Goal: Task Accomplishment & Management: Manage account settings

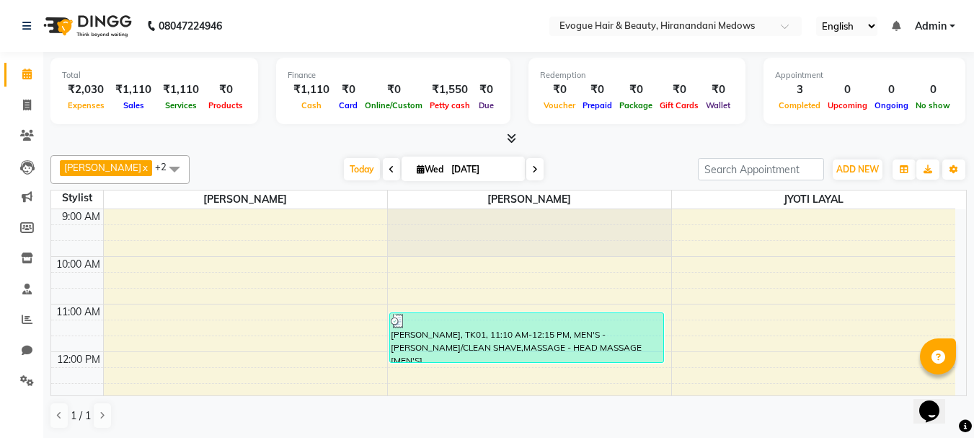
click at [25, 383] on div at bounding box center [43, 394] width 43 height 43
click at [26, 384] on icon at bounding box center [27, 380] width 14 height 11
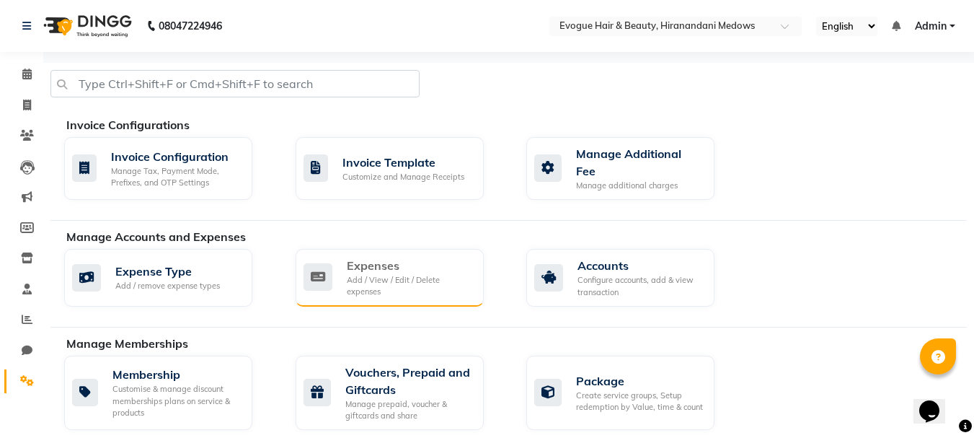
click at [362, 278] on div "Add / View / Edit / Delete expenses" at bounding box center [409, 286] width 125 height 24
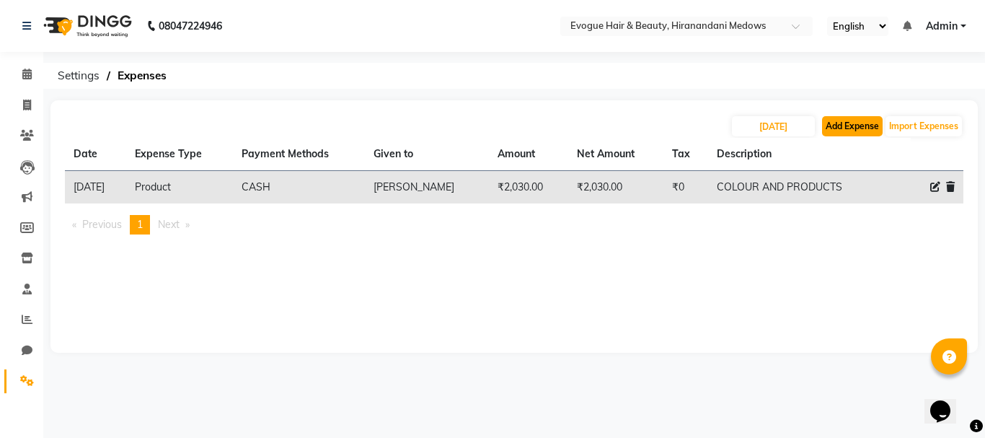
click at [854, 118] on button "Add Expense" at bounding box center [852, 126] width 61 height 20
select select "1"
select select "2443"
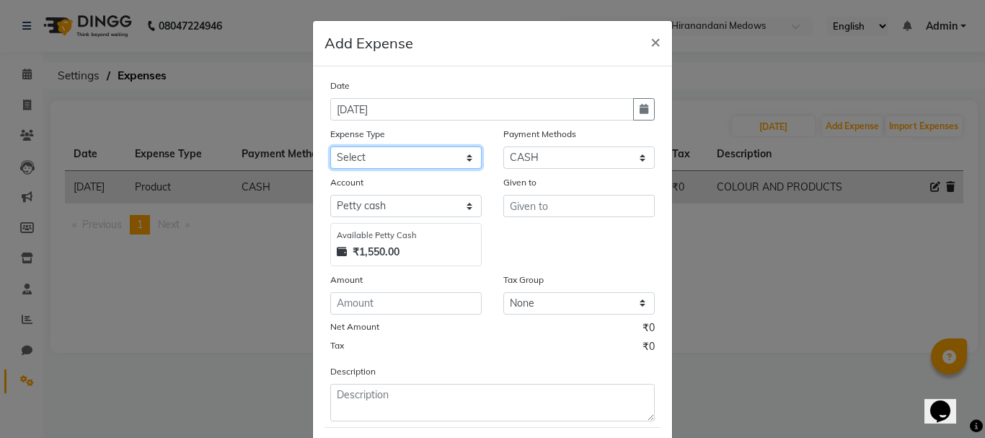
click at [360, 163] on select "Select Advance Salary Bank charges Car maintenance Cash transfer to bank Cash t…" at bounding box center [405, 157] width 151 height 22
select select "11603"
click at [330, 146] on select "Select Advance Salary Bank charges Car maintenance Cash transfer to bank Cash t…" at bounding box center [405, 157] width 151 height 22
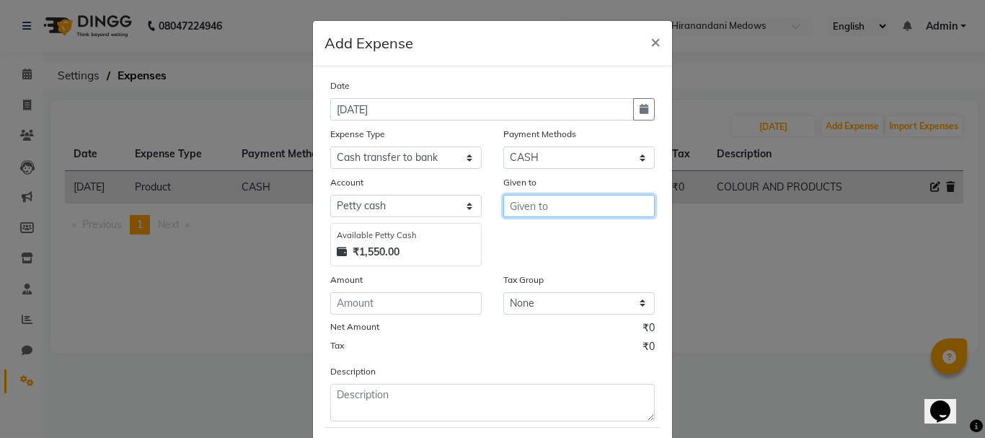
click at [525, 213] on input "text" at bounding box center [578, 206] width 151 height 22
click at [531, 242] on span "NIKHIL" at bounding box center [540, 236] width 39 height 14
type input "[PERSON_NAME]"
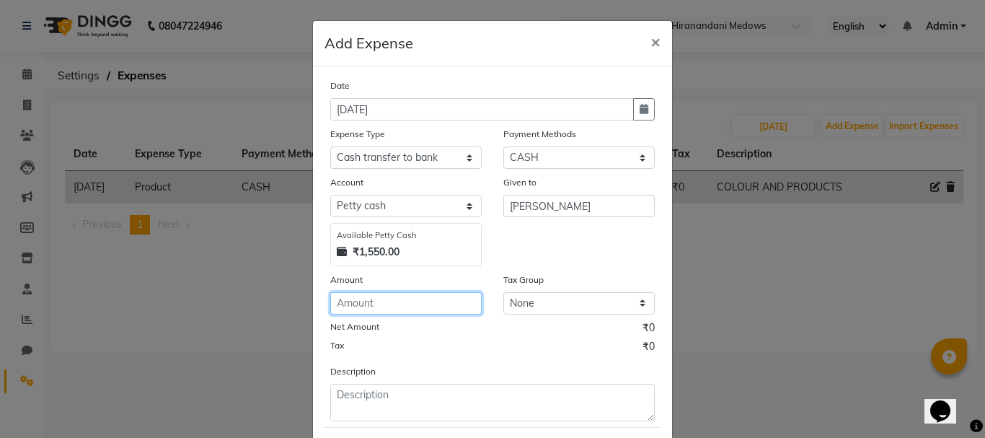
click at [388, 308] on input "number" at bounding box center [405, 303] width 151 height 22
type input "1000"
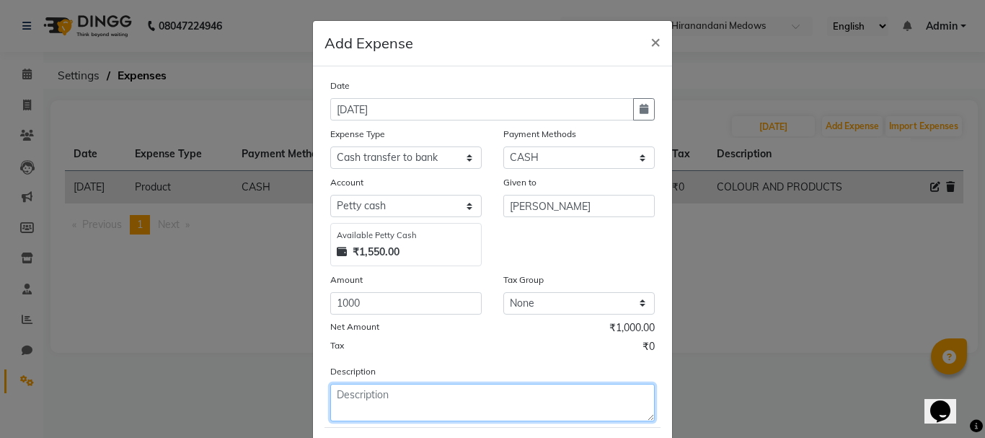
click at [376, 412] on textarea at bounding box center [492, 402] width 324 height 37
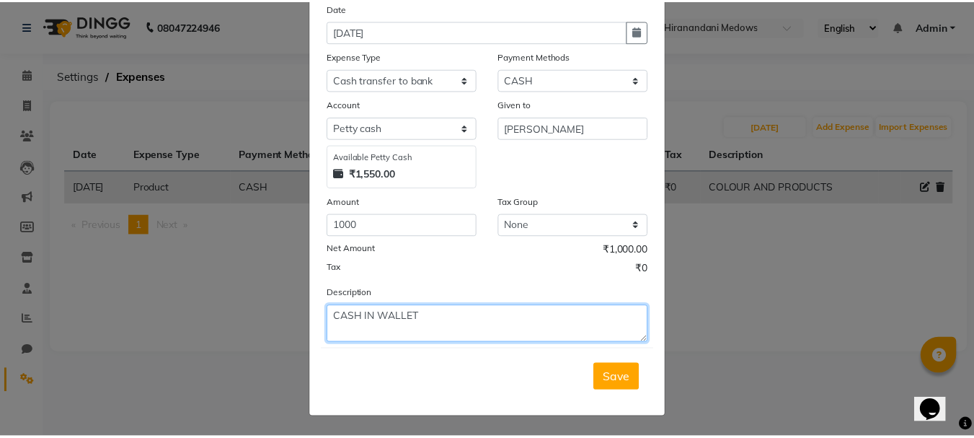
scroll to position [79, 0]
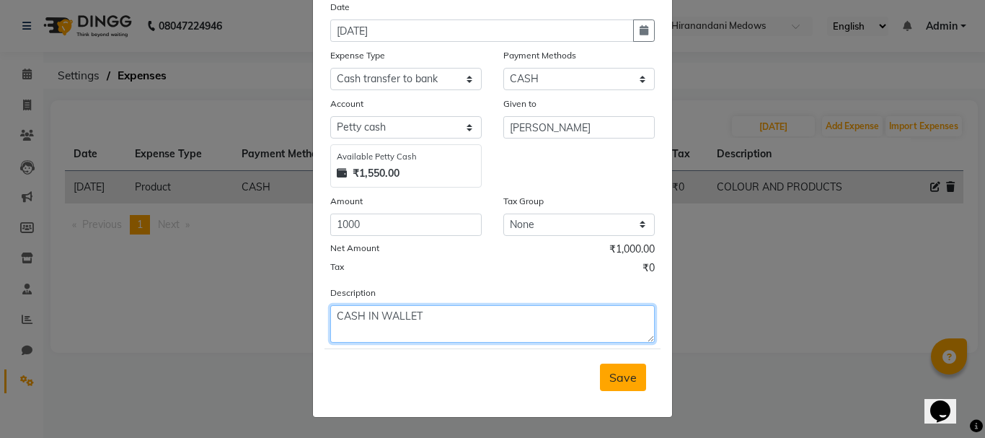
type textarea "CASH IN WALLET"
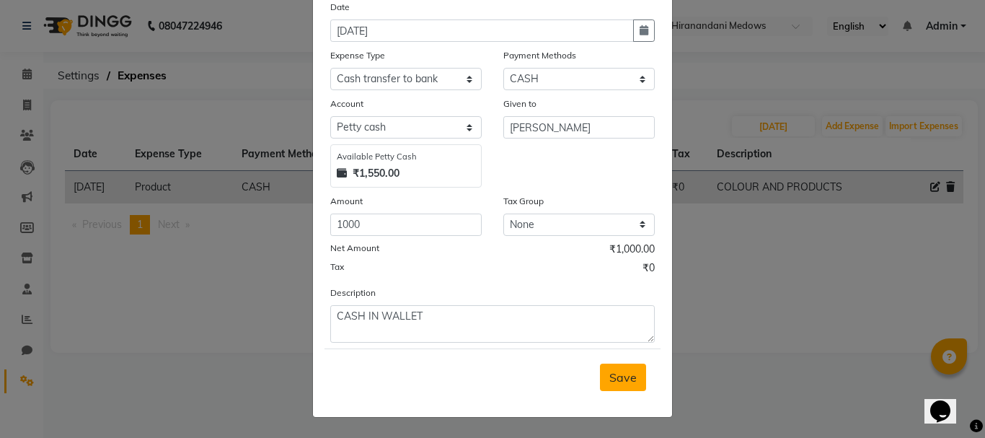
click at [615, 382] on span "Save" at bounding box center [622, 377] width 27 height 14
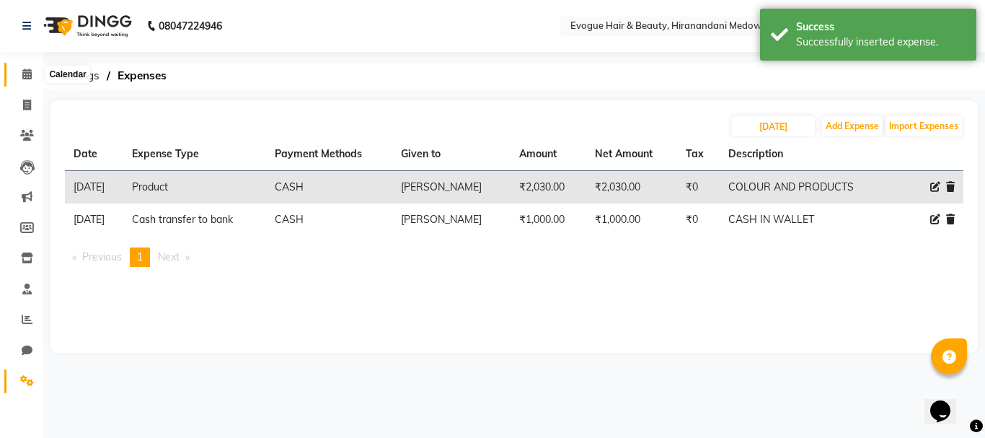
click at [29, 74] on icon at bounding box center [26, 73] width 9 height 11
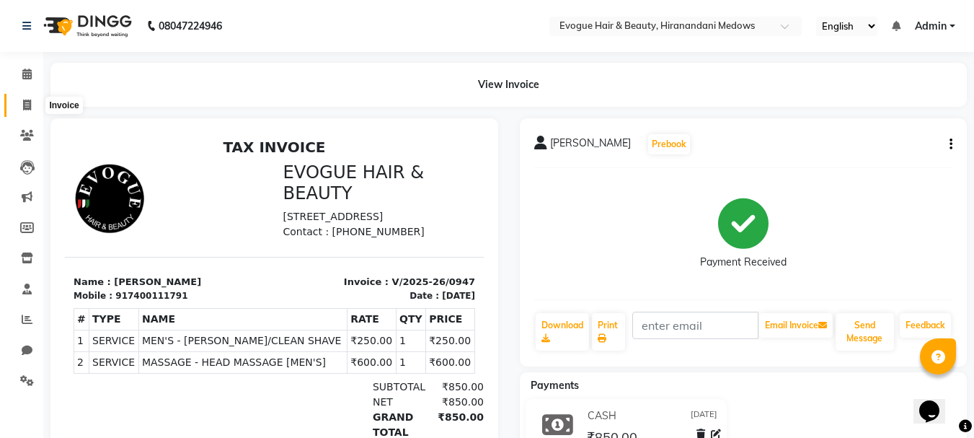
drag, startPoint x: 29, startPoint y: 104, endPoint x: 61, endPoint y: 109, distance: 32.8
click at [29, 104] on icon at bounding box center [27, 105] width 8 height 11
select select "service"
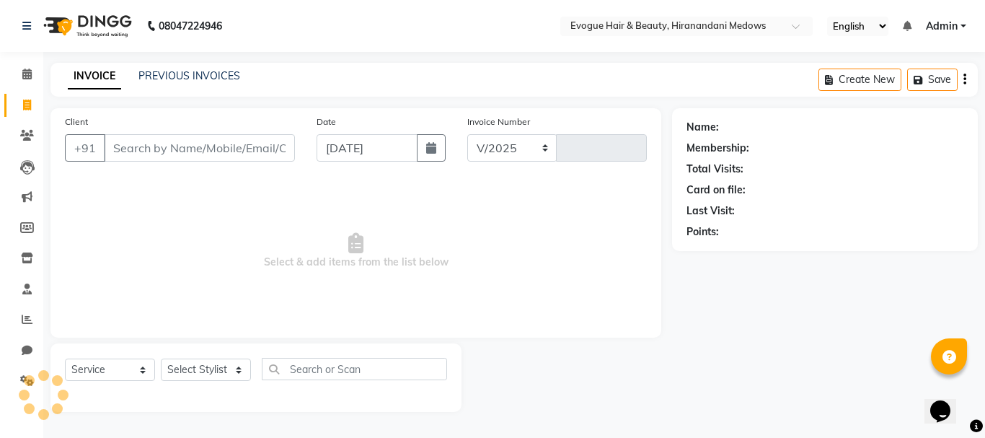
select select "746"
type input "0948"
click at [27, 74] on icon at bounding box center [26, 73] width 9 height 11
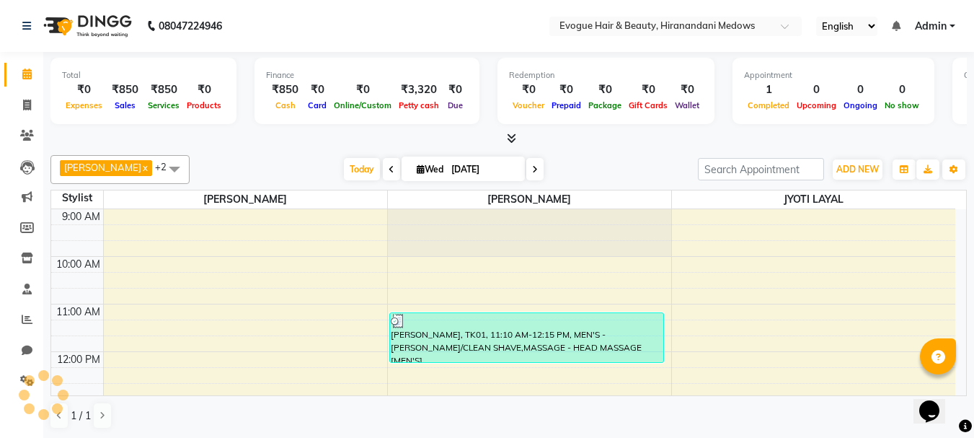
scroll to position [1, 0]
click at [23, 109] on icon at bounding box center [27, 104] width 8 height 11
select select "service"
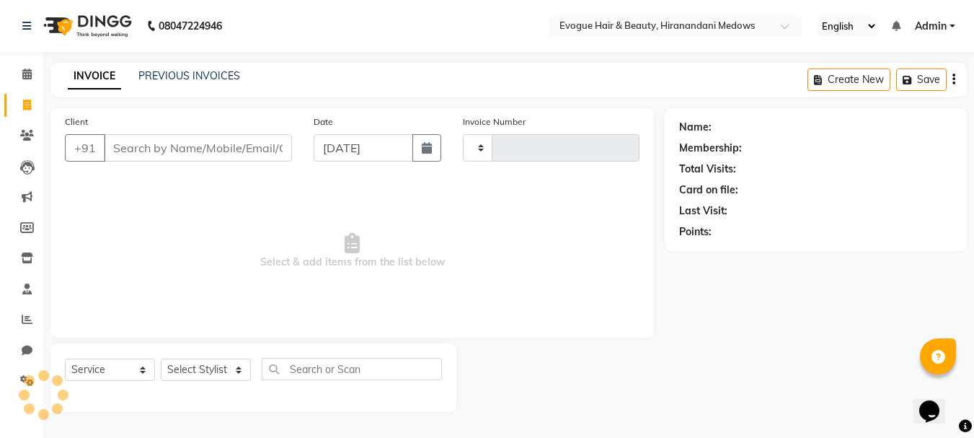
type input "0948"
select select "746"
click at [193, 159] on input "Client" at bounding box center [199, 147] width 191 height 27
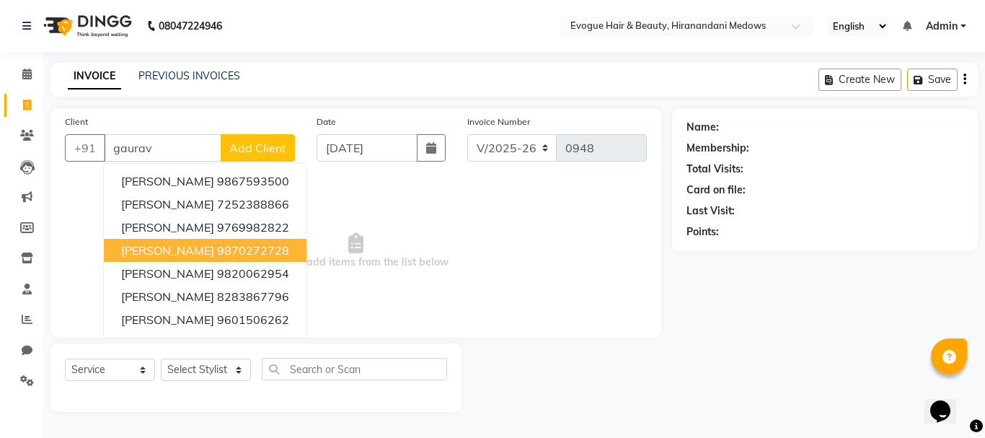
click at [190, 250] on span "GAURAV ANKOLA" at bounding box center [167, 250] width 93 height 14
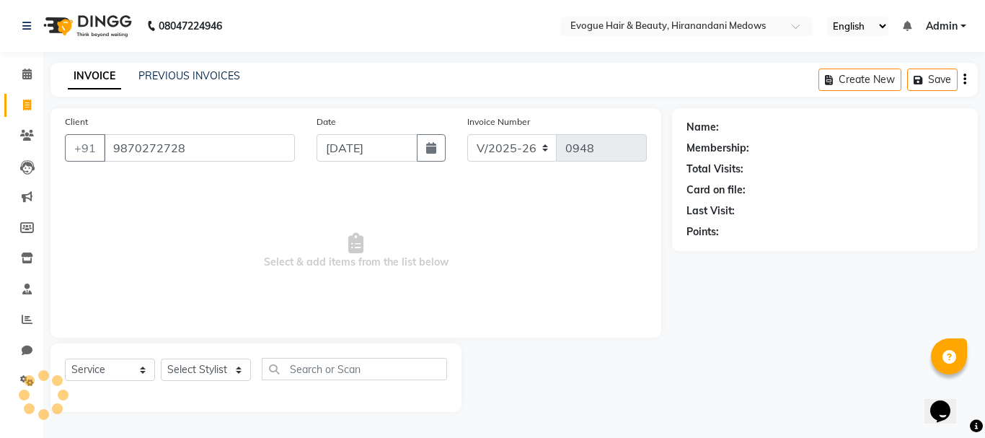
type input "9870272728"
click at [193, 362] on select "Select Stylist BIKRANT SHARMA JYOTI LAYAL Manager NIKHIL KADAM SARIKA SIRSATH S…" at bounding box center [206, 369] width 90 height 22
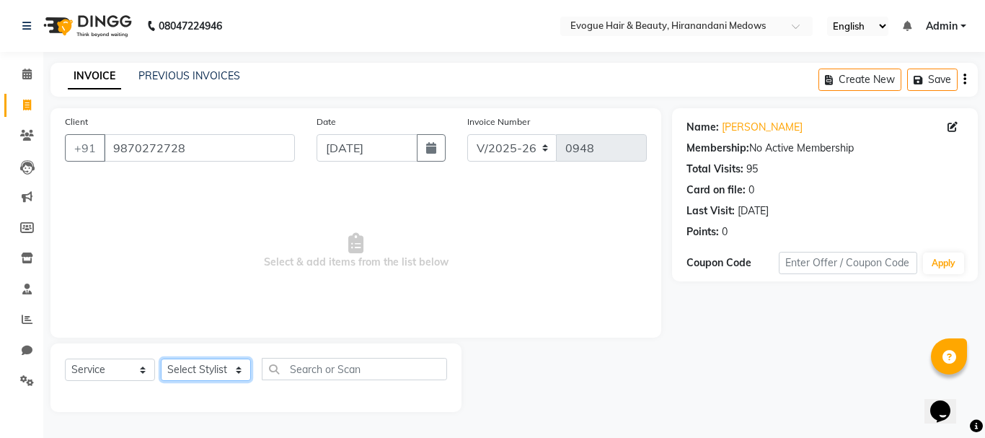
select select "70843"
click at [161, 358] on select "Select Stylist BIKRANT SHARMA JYOTI LAYAL Manager NIKHIL KADAM SARIKA SIRSATH S…" at bounding box center [206, 369] width 90 height 22
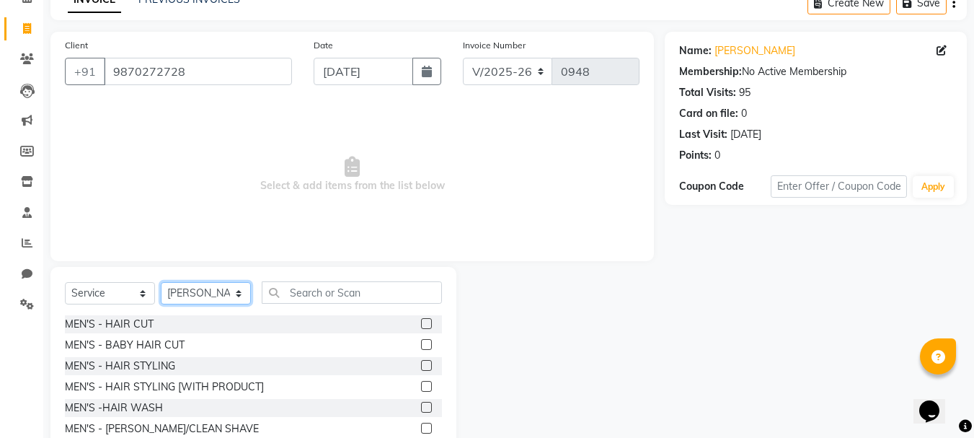
scroll to position [140, 0]
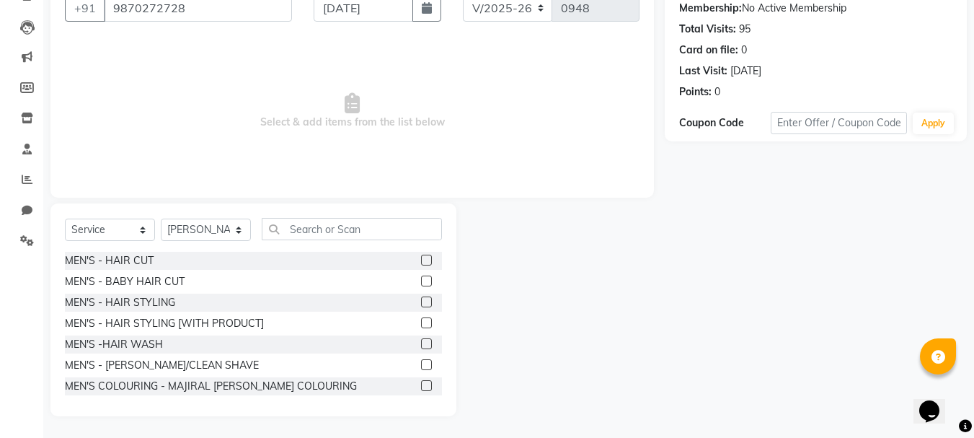
click at [421, 345] on label at bounding box center [426, 343] width 11 height 11
click at [421, 345] on input "checkbox" at bounding box center [425, 344] width 9 height 9
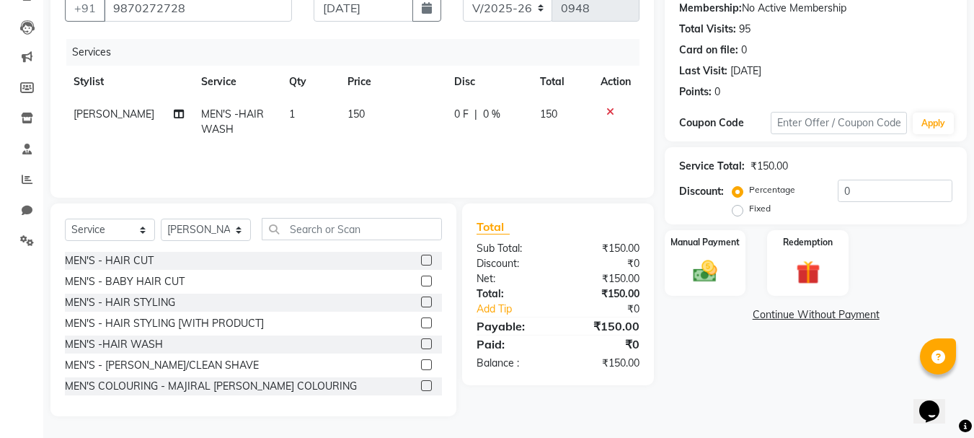
click at [355, 111] on span "150" at bounding box center [356, 113] width 17 height 13
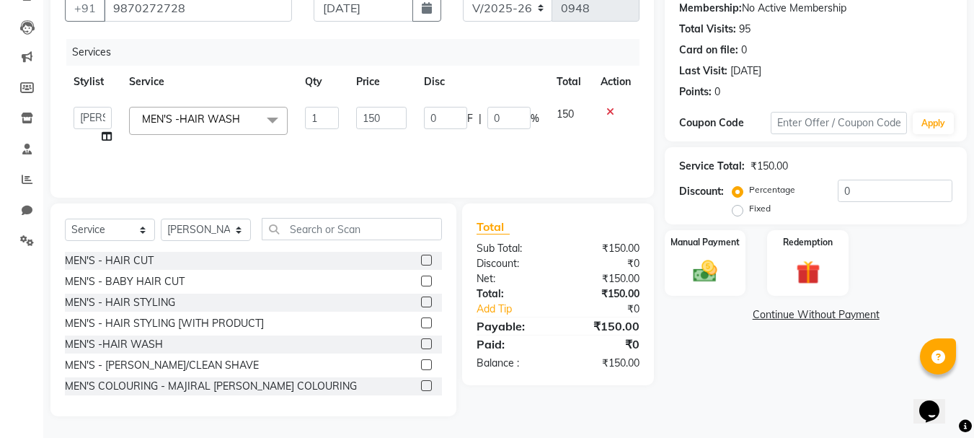
click at [421, 342] on label at bounding box center [426, 343] width 11 height 11
click at [421, 342] on input "checkbox" at bounding box center [425, 344] width 9 height 9
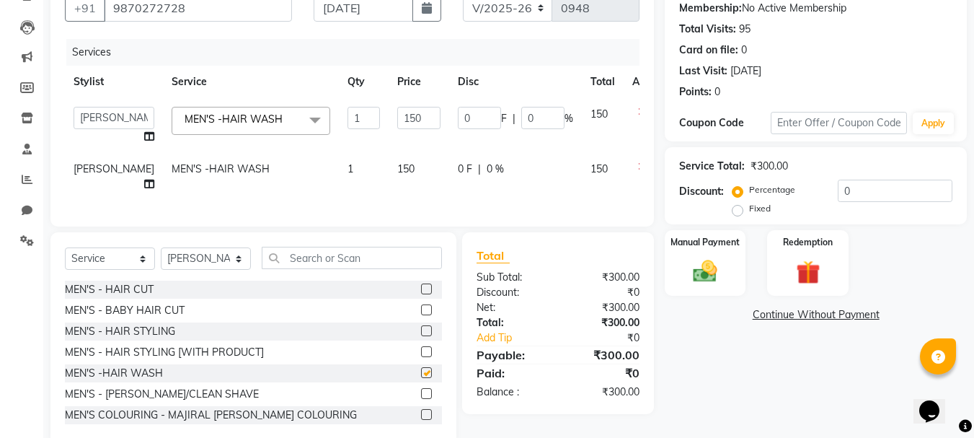
checkbox input "false"
click at [458, 168] on span "0 F" at bounding box center [465, 169] width 14 height 15
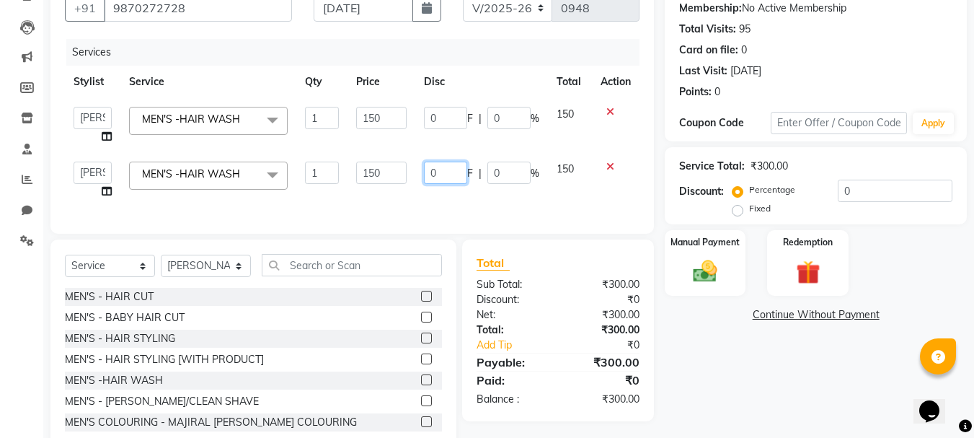
click at [434, 168] on input "0" at bounding box center [445, 173] width 43 height 22
type input "100"
click at [458, 206] on td "100 F | 0 %" at bounding box center [481, 180] width 133 height 55
click at [697, 255] on div "Manual Payment" at bounding box center [705, 263] width 81 height 66
click span "CASH"
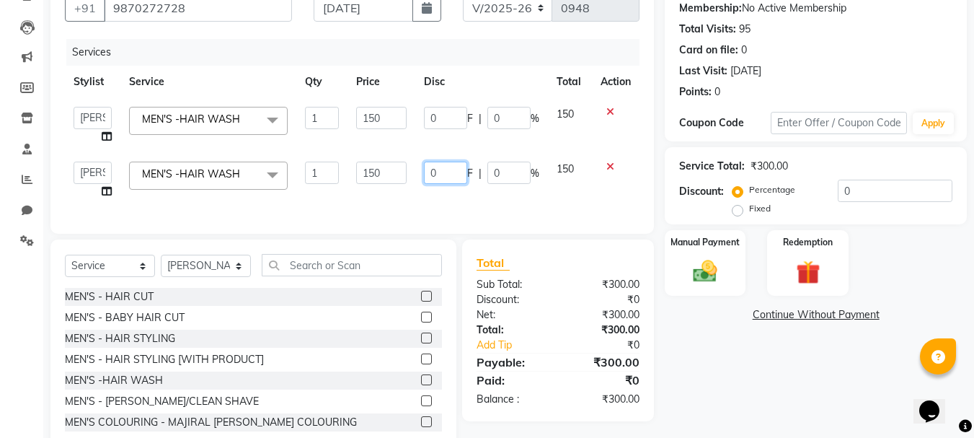
click button "Add Payment"
click button "Checkout"
select select "service"
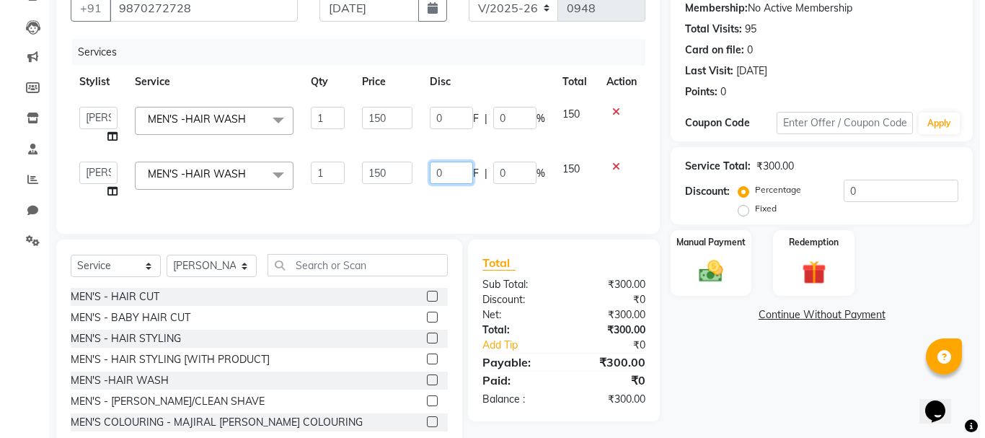
select select "746"
type input "0949"
click input "Client"
click span "SANGITA WADWANI"
type input "9322559322"
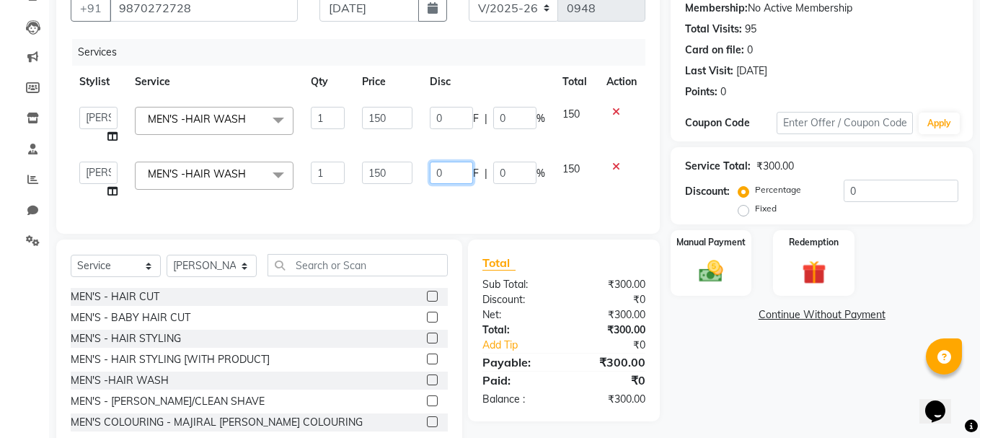
click select "Select Stylist BIKRANT SHARMA JYOTI LAYAL Manager NIKHIL KADAM SARIKA SIRSATH S…"
select select "11856"
click select "Select Stylist BIKRANT SHARMA JYOTI LAYAL Manager NIKHIL KADAM SARIKA SIRSATH S…"
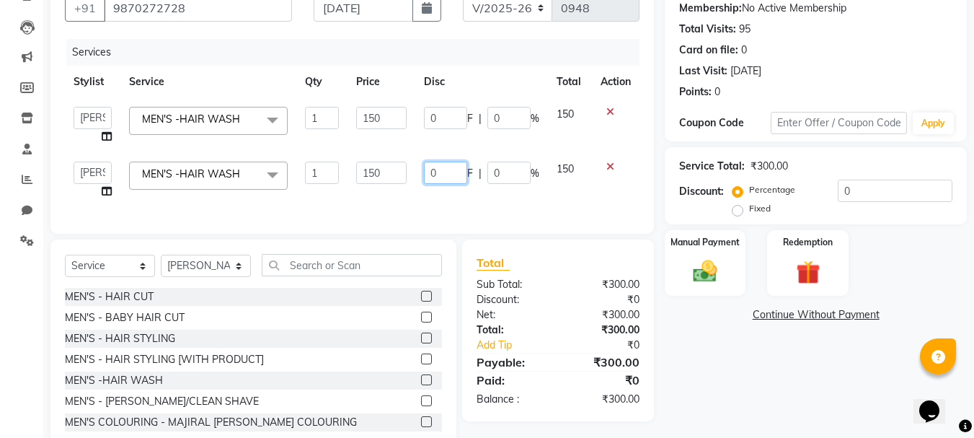
click at [340, 276] on input "text" at bounding box center [352, 265] width 180 height 22
type input "eyebro"
click label
checkbox input "false"
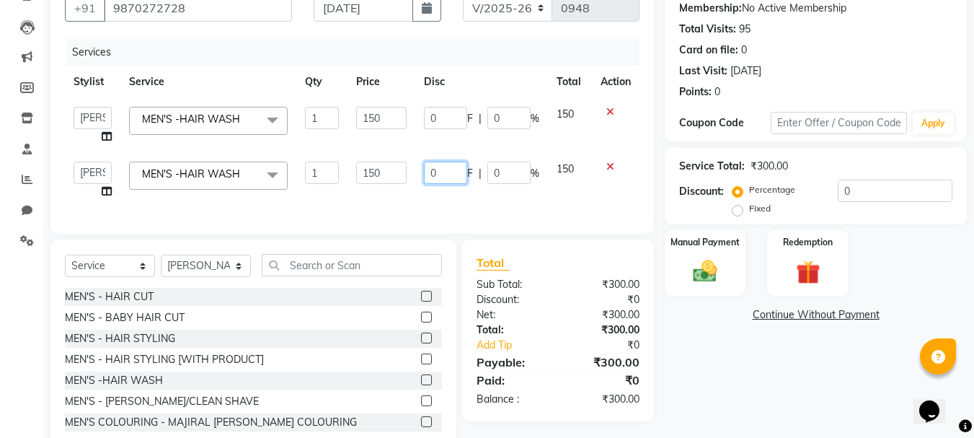
click at [683, 296] on div "Manual Payment" at bounding box center [705, 263] width 81 height 66
click span "CASH"
click button "Add Payment"
click button "Checkout"
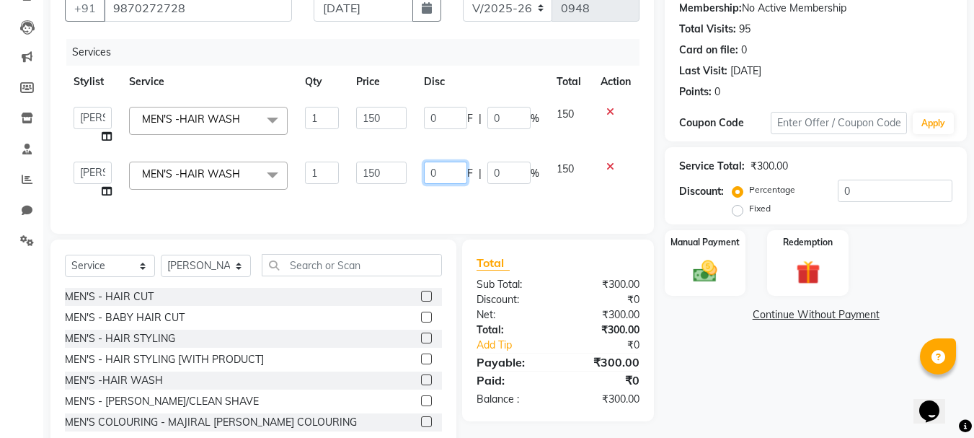
click at [27, 246] on icon at bounding box center [27, 240] width 14 height 11
click icon
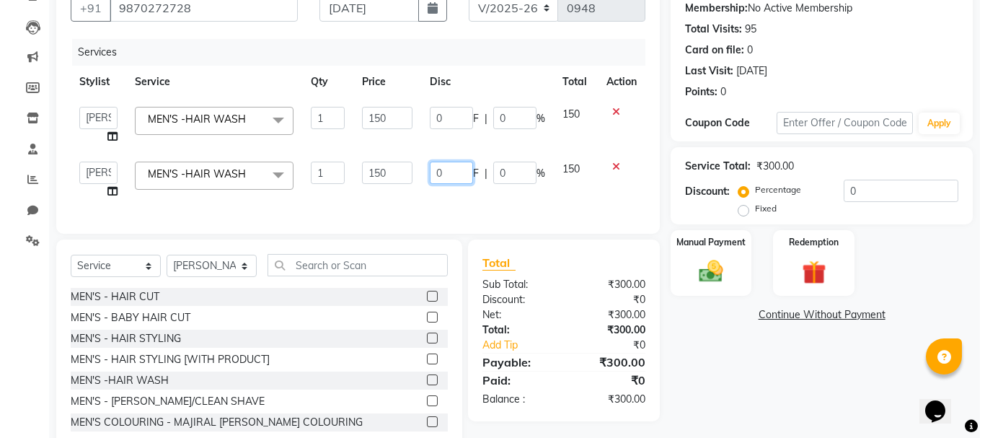
click button "Add Expense"
select select "1"
select select "2443"
click select "Select Advance Salary Bank charges Car maintenance Cash transfer to bank Cash t…"
select select "11597"
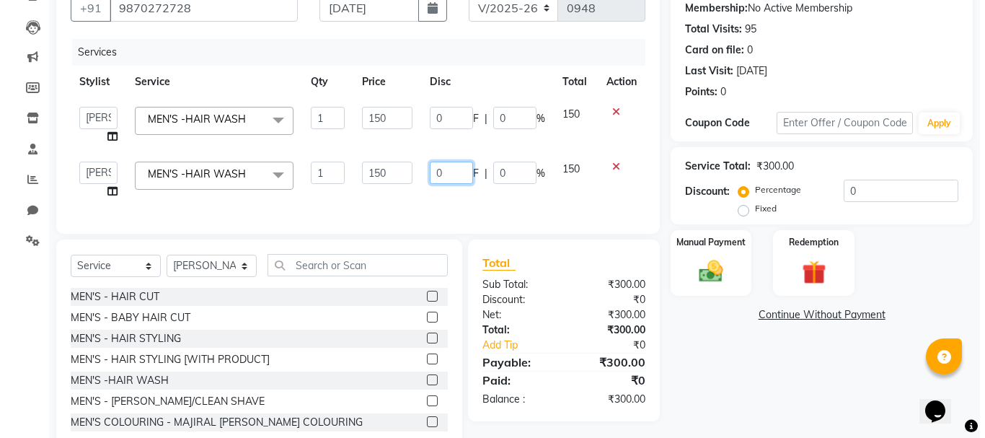
click select "Select Advance Salary Bank charges Car maintenance Cash transfer to bank Cash t…"
click input "text"
type input "n"
click button "NIKHIL KADAM"
type input "[PERSON_NAME]"
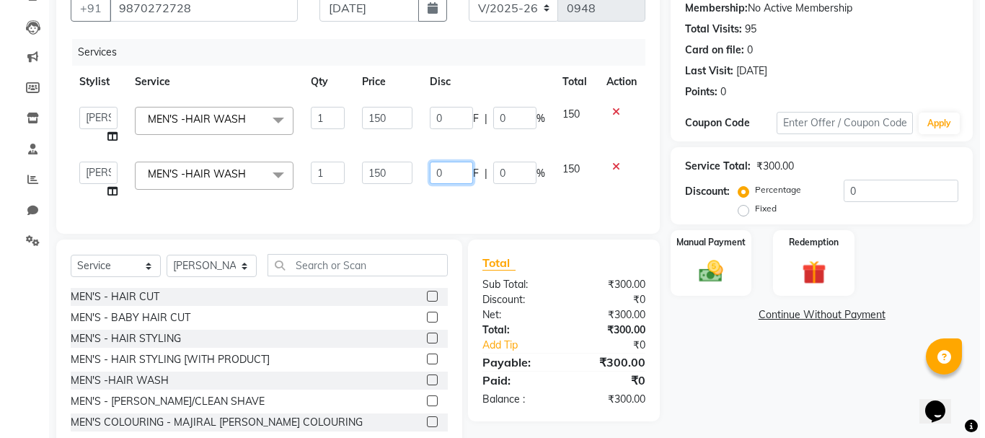
click input "number"
type input "2030"
click textarea
type textarea "P"
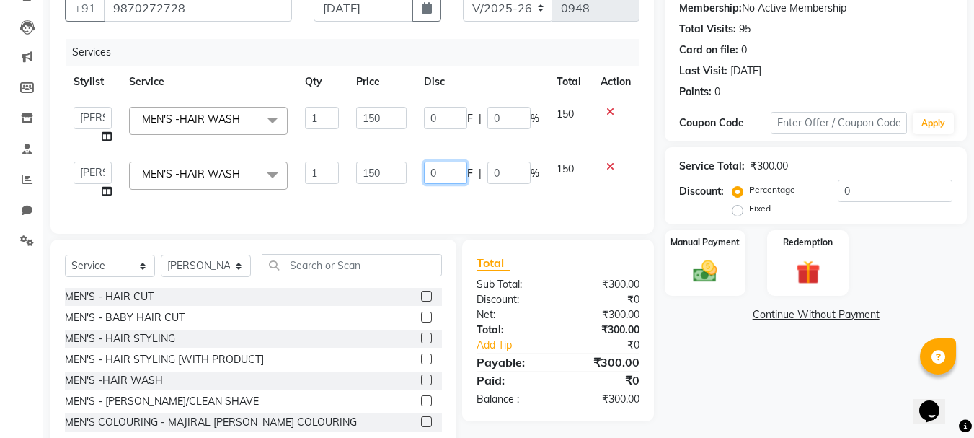
scroll to position [79, 0]
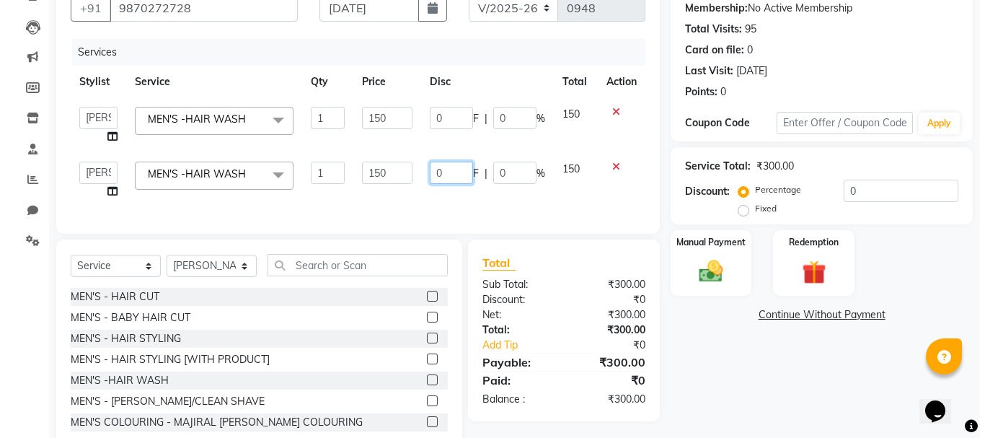
type textarea "COLOUR AND PRODUCTS"
click span "Save"
